Goal: Check status: Check status

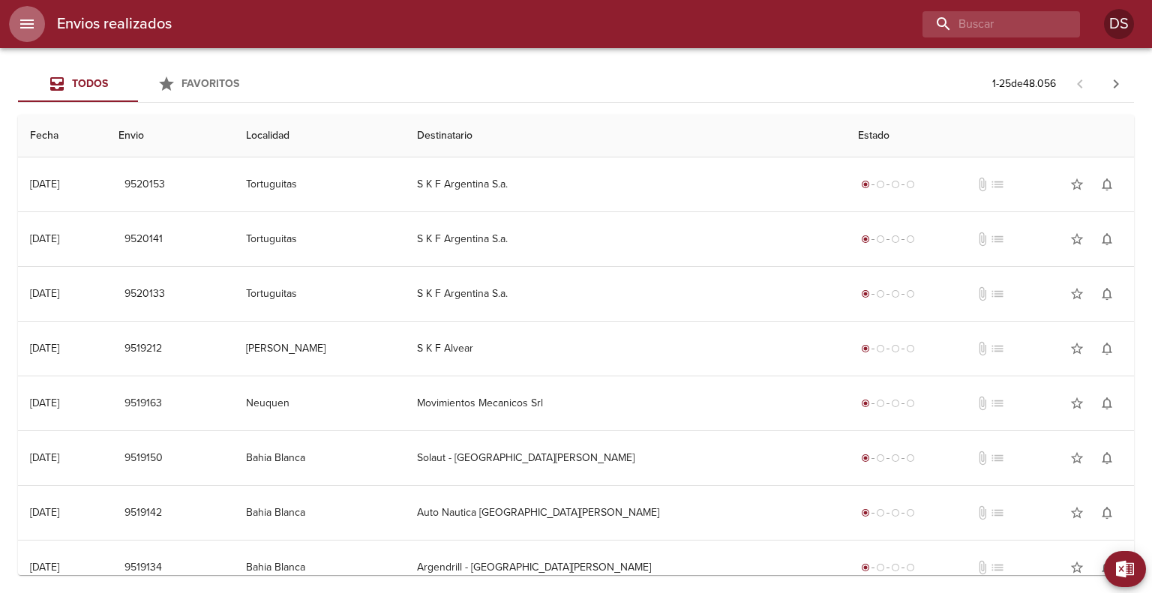
click at [33, 17] on icon "menu" at bounding box center [27, 24] width 18 height 18
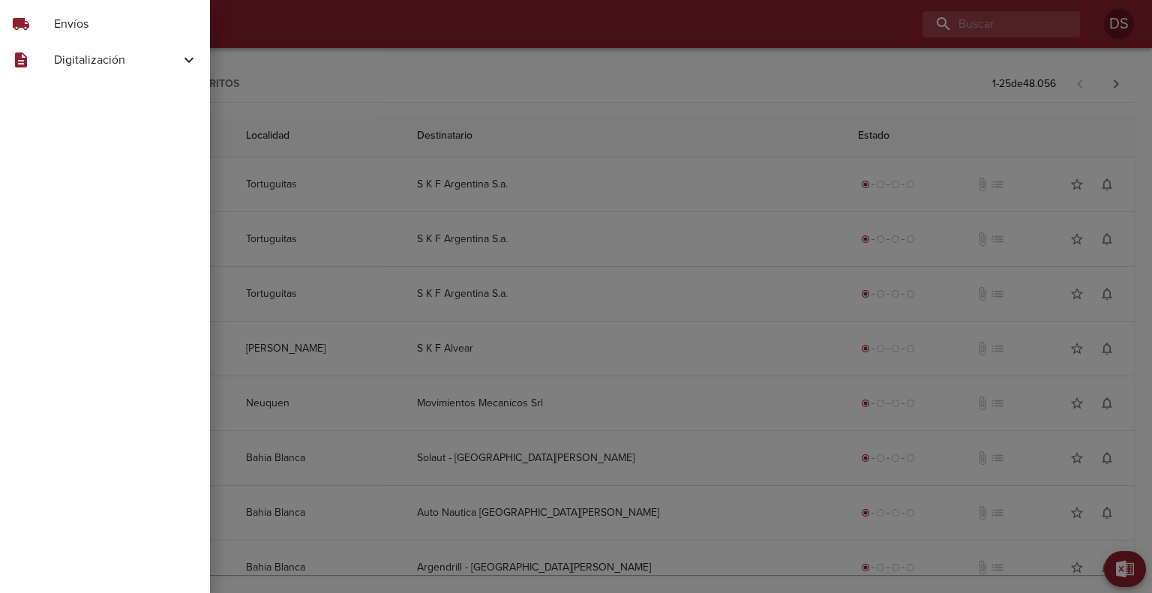
click at [43, 56] on div "description" at bounding box center [33, 60] width 42 height 18
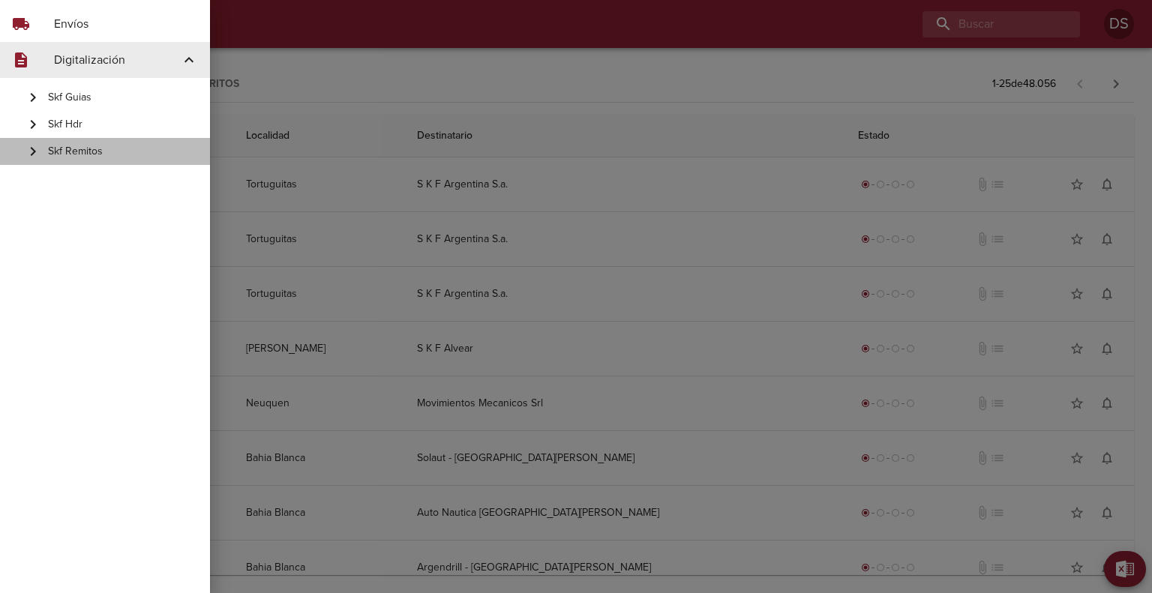
click at [86, 152] on span "Skf Remitos" at bounding box center [123, 151] width 150 height 15
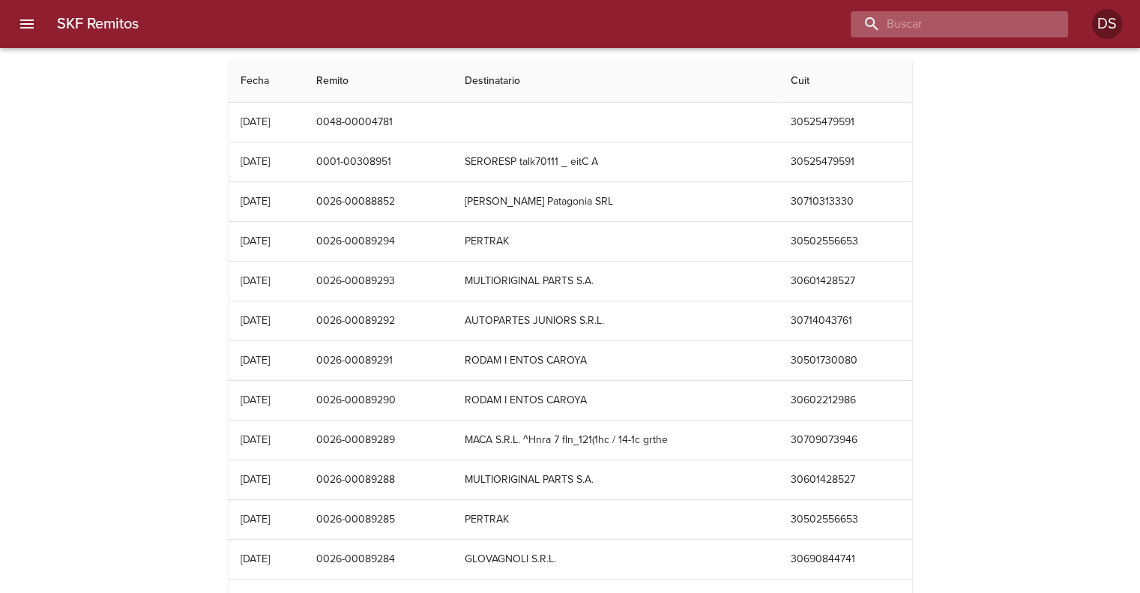
click at [966, 11] on input "buscar" at bounding box center [947, 24] width 192 height 26
paste input "0026-00083233"
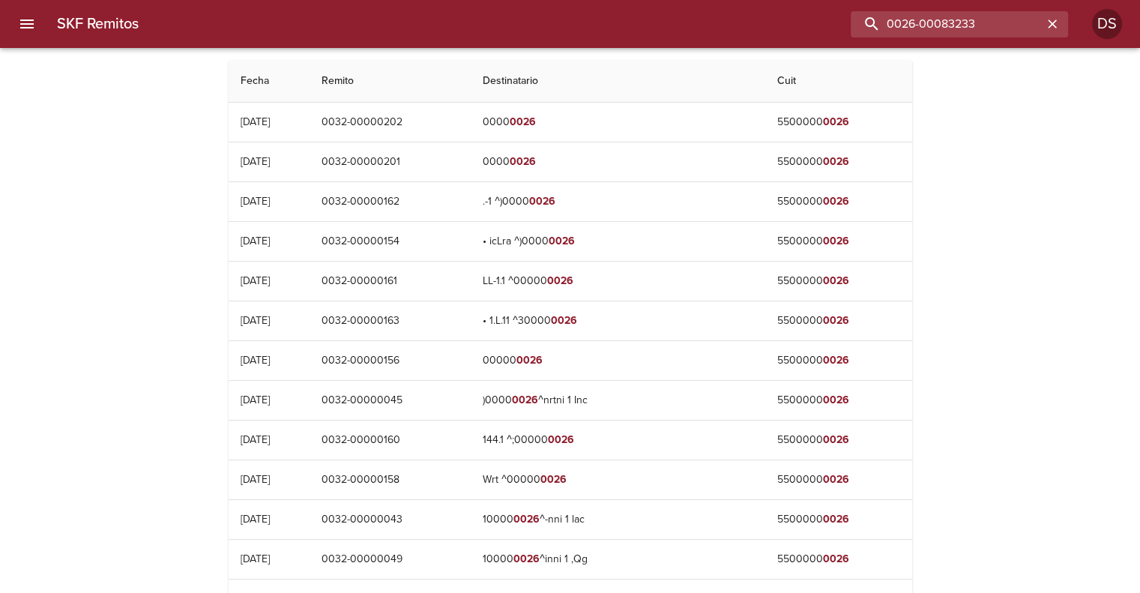
drag, startPoint x: 921, startPoint y: 21, endPoint x: 848, endPoint y: 28, distance: 73.8
click at [848, 28] on div "0026-00083233" at bounding box center [610, 24] width 918 height 26
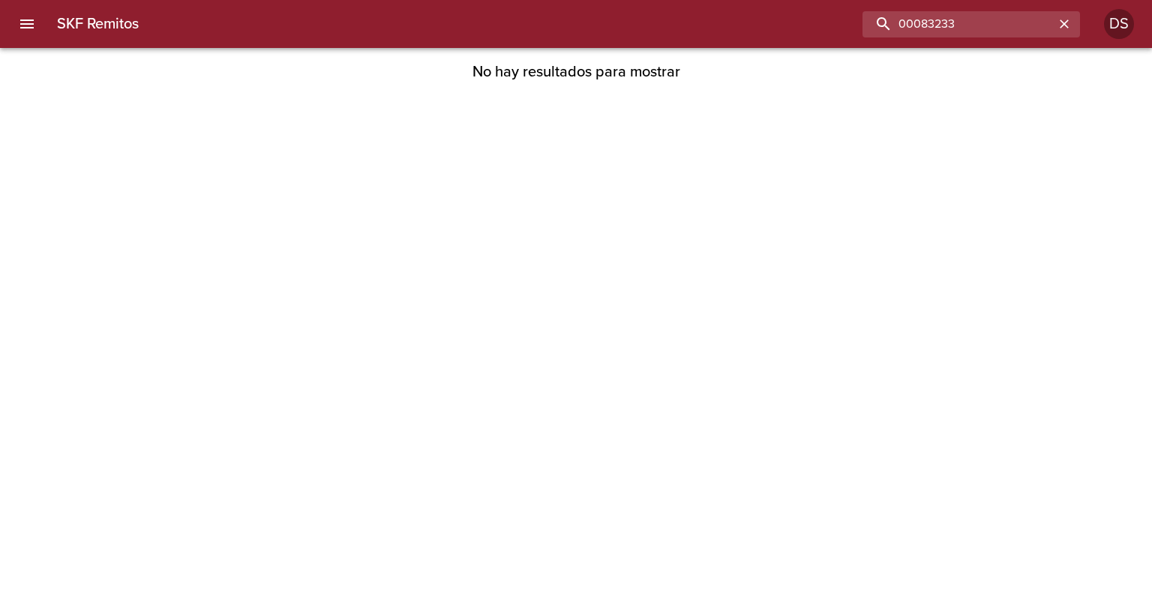
drag, startPoint x: 923, startPoint y: 19, endPoint x: 806, endPoint y: 28, distance: 117.4
click at [806, 28] on div "00083233" at bounding box center [615, 24] width 929 height 26
type input "83233"
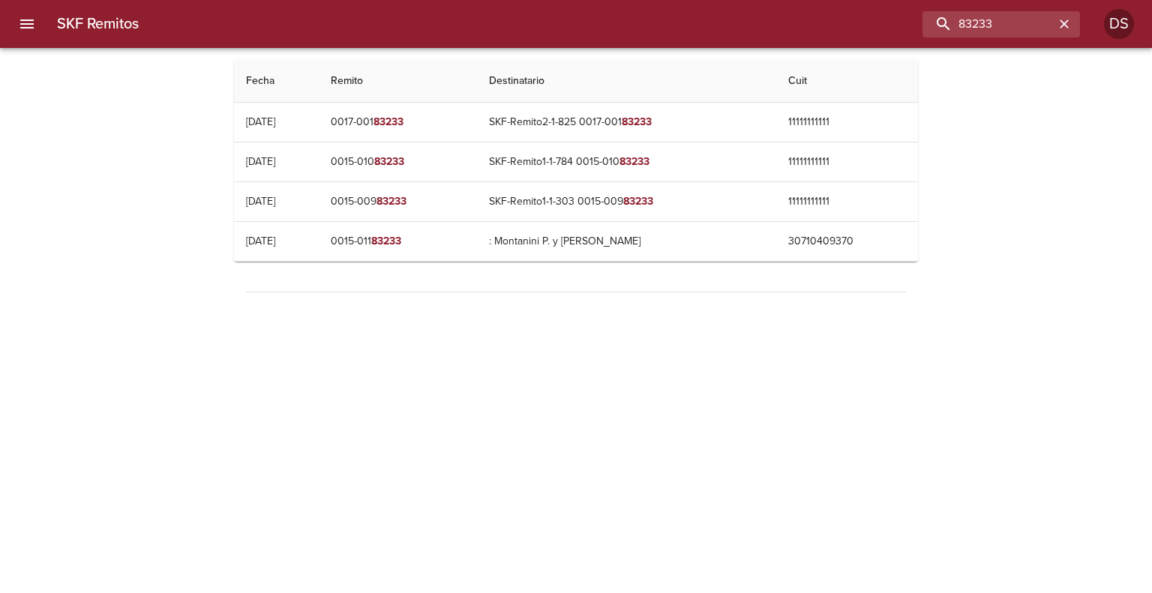
click at [29, 14] on button "menu" at bounding box center [27, 24] width 36 height 36
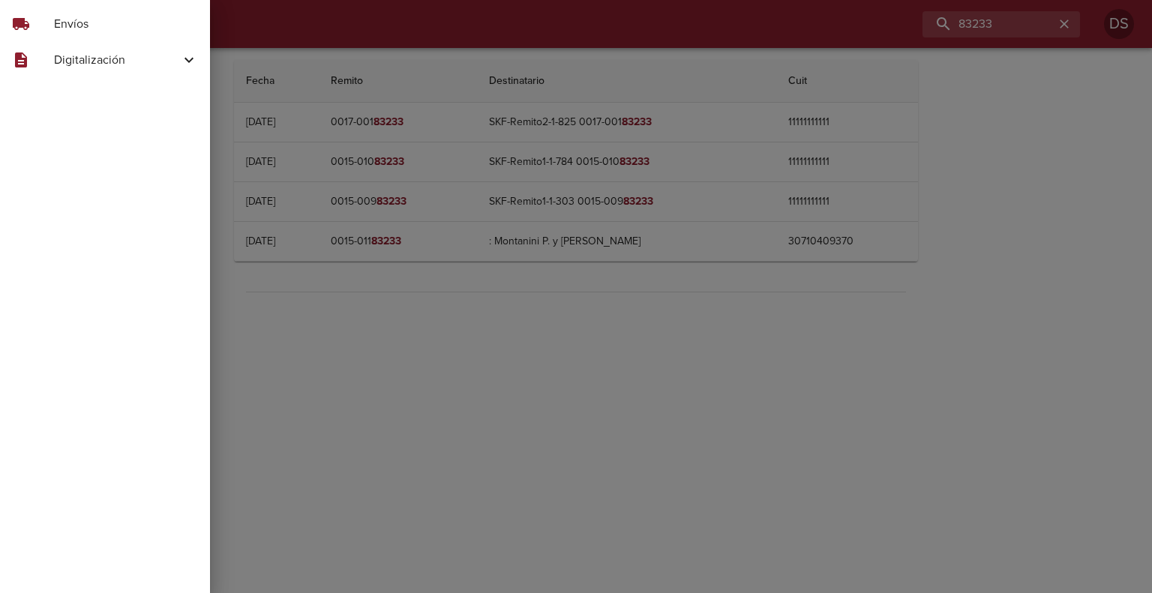
click at [64, 20] on span "Envíos" at bounding box center [126, 24] width 144 height 18
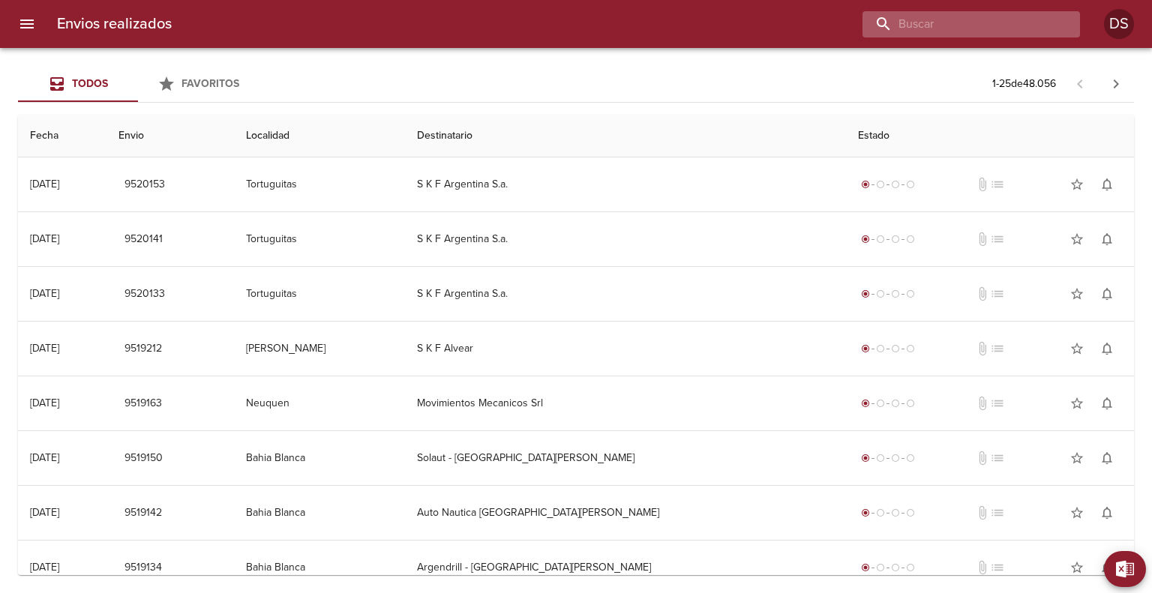
click at [990, 29] on input "buscar" at bounding box center [958, 24] width 192 height 26
paste input "0026-00083233"
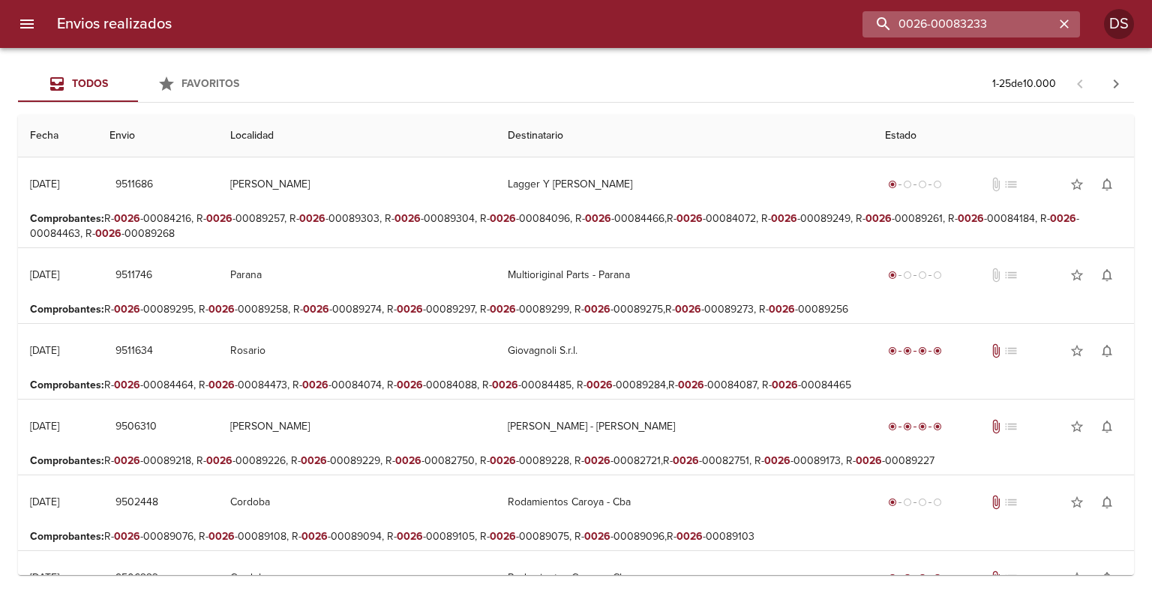
click at [933, 23] on input "0026-00083233" at bounding box center [958, 24] width 192 height 26
type input "00083233"
